Goal: Information Seeking & Learning: Find specific fact

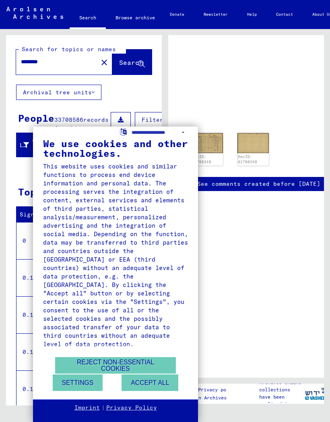
click at [147, 367] on button "Reject non-essential cookies" at bounding box center [115, 365] width 121 height 17
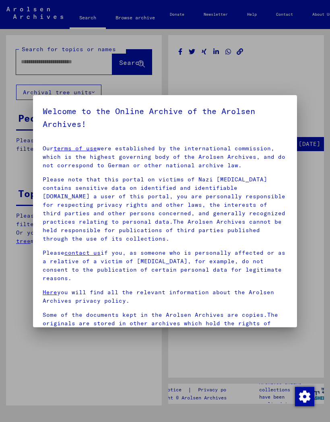
type input "********"
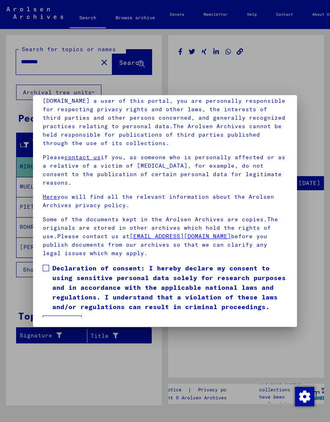
scroll to position [100, 0]
click at [48, 265] on span at bounding box center [46, 268] width 6 height 6
click at [64, 316] on button "I agree" at bounding box center [62, 323] width 39 height 15
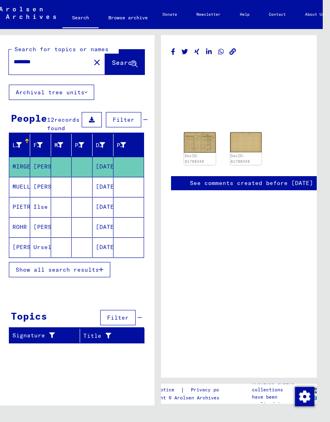
scroll to position [19, 7]
click at [96, 266] on span "Show all search results" at bounding box center [57, 269] width 83 height 7
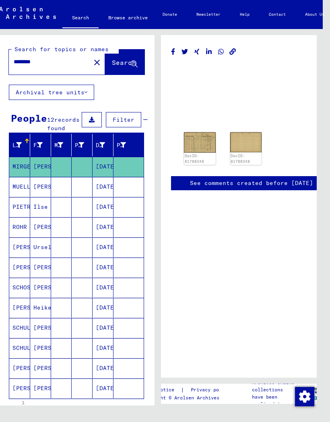
click at [43, 360] on mat-cell "[PERSON_NAME]" at bounding box center [40, 368] width 21 height 20
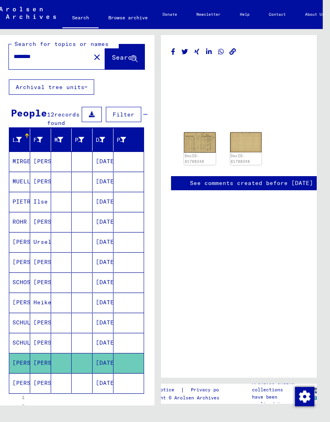
click at [196, 132] on img at bounding box center [200, 142] width 32 height 21
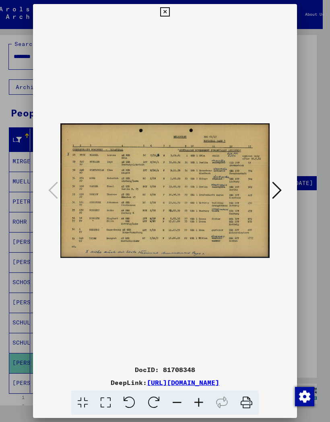
click at [279, 186] on icon at bounding box center [277, 190] width 10 height 19
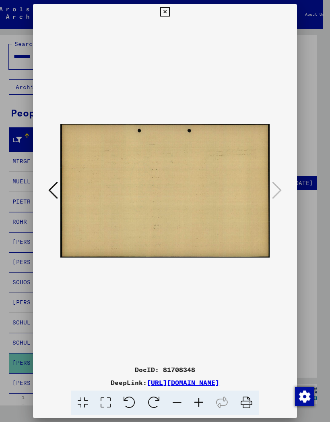
click at [51, 185] on icon at bounding box center [53, 190] width 10 height 19
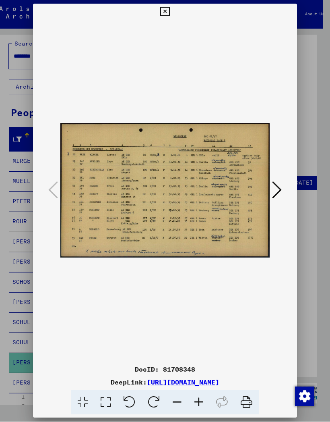
click at [170, 7] on icon at bounding box center [164, 12] width 9 height 10
